Goal: Information Seeking & Learning: Learn about a topic

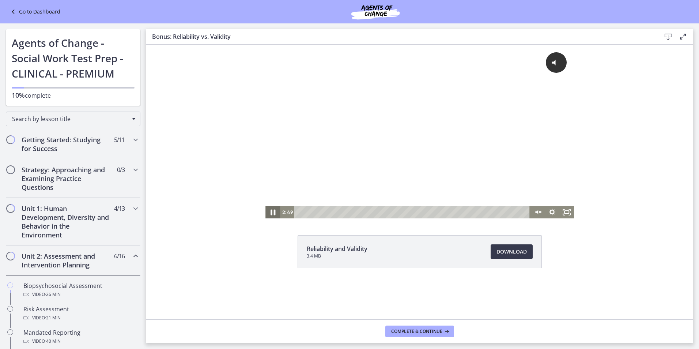
click at [275, 214] on icon "Pause" at bounding box center [273, 212] width 18 height 15
click at [275, 214] on icon "Play Video" at bounding box center [274, 212] width 18 height 15
click at [537, 63] on span "Click for sound" at bounding box center [520, 62] width 53 height 8
click at [275, 210] on icon "Pause" at bounding box center [273, 212] width 5 height 6
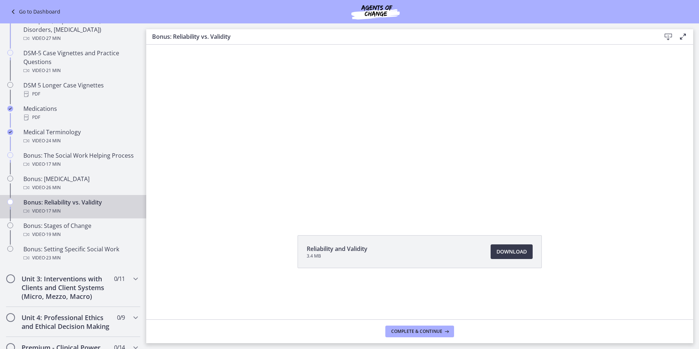
scroll to position [476, 0]
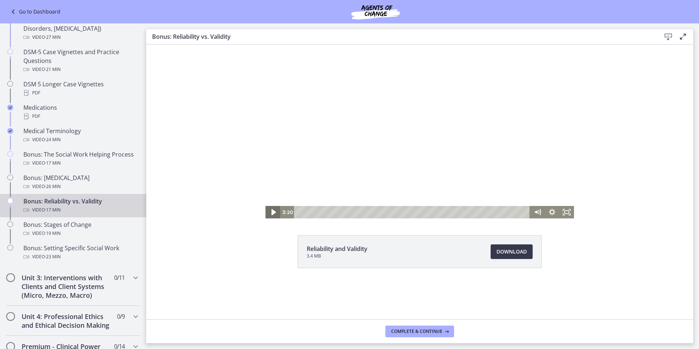
click at [274, 212] on icon "Play Video" at bounding box center [273, 212] width 4 height 6
click at [302, 213] on div "0:14" at bounding box center [412, 212] width 227 height 12
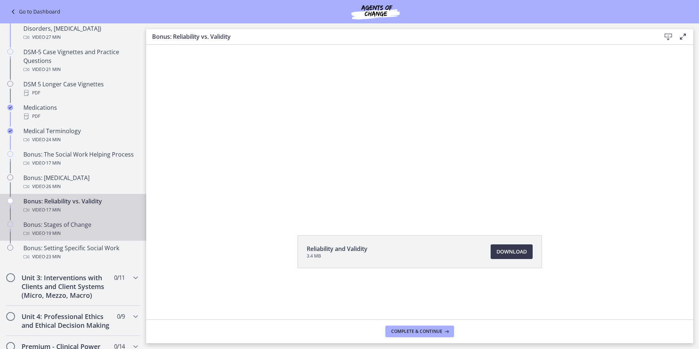
click at [59, 232] on span "· 19 min" at bounding box center [53, 233] width 16 height 9
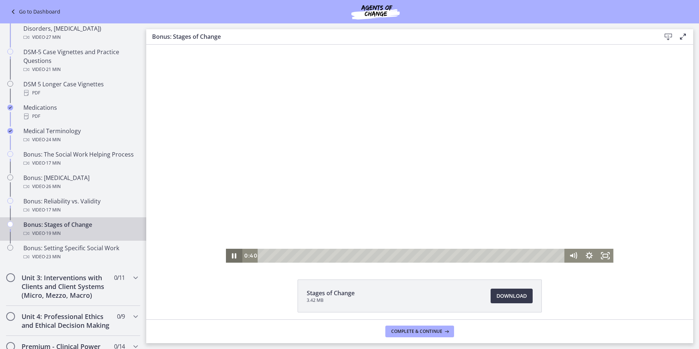
click at [233, 256] on icon "Pause" at bounding box center [234, 255] width 4 height 5
